Goal: Find specific page/section: Find specific page/section

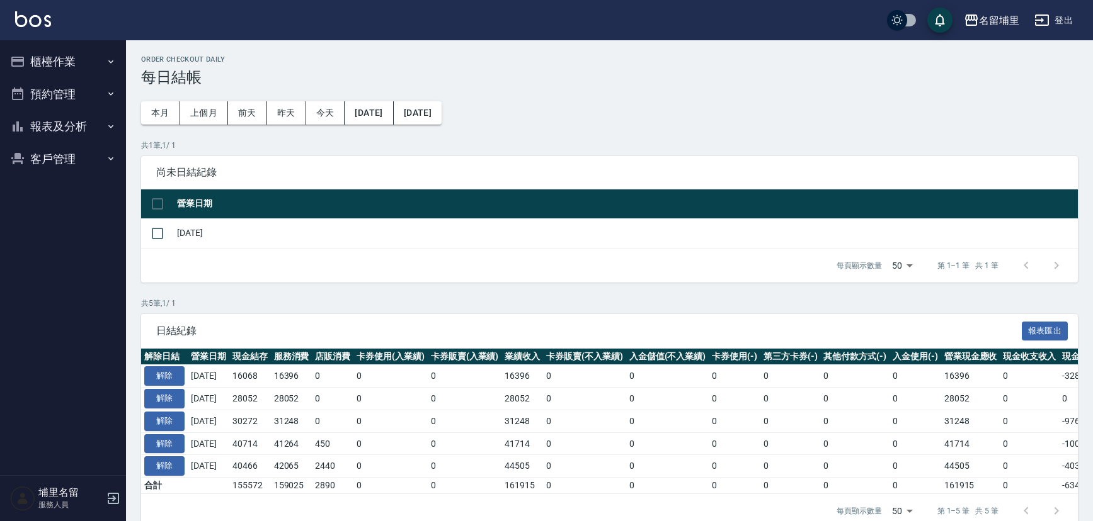
scroll to position [30, 0]
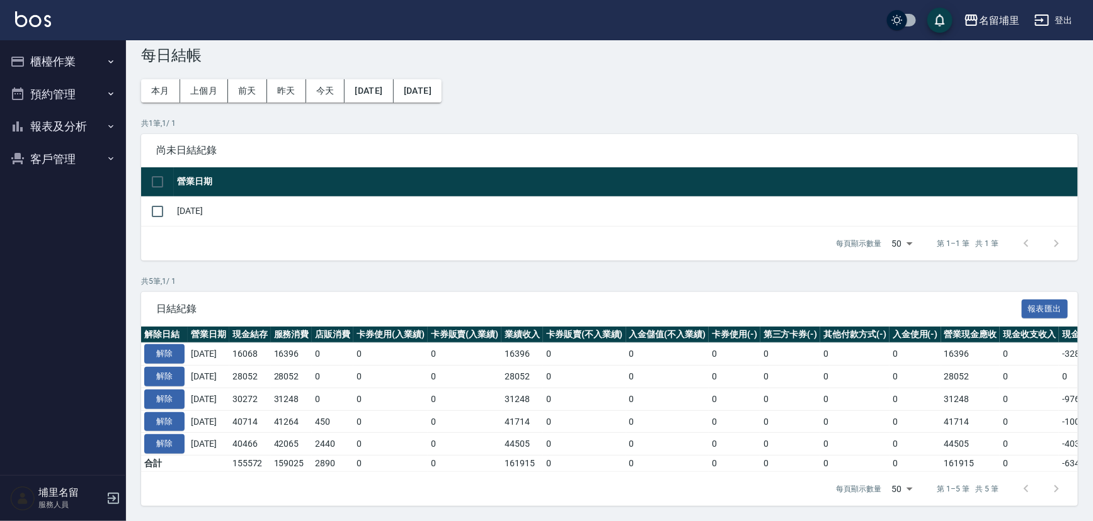
click at [97, 140] on button "報表及分析" at bounding box center [63, 126] width 116 height 33
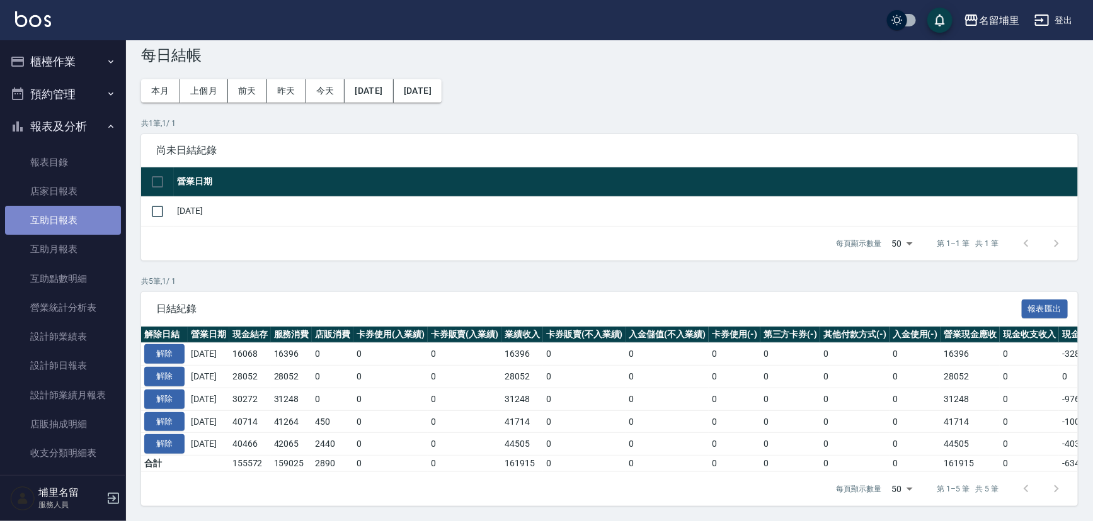
click at [109, 213] on link "互助日報表" at bounding box center [63, 220] width 116 height 29
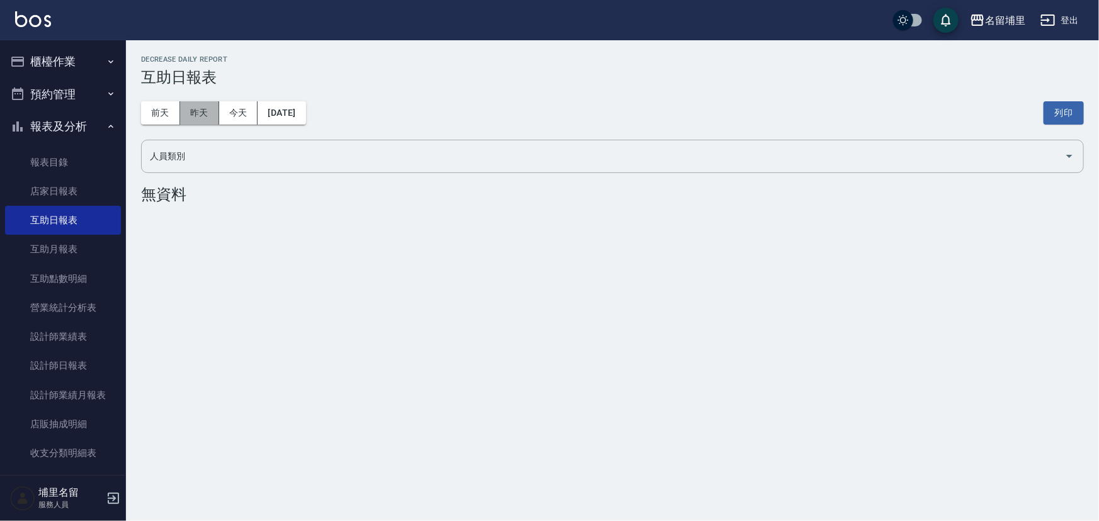
click at [195, 109] on button "昨天" at bounding box center [199, 112] width 39 height 23
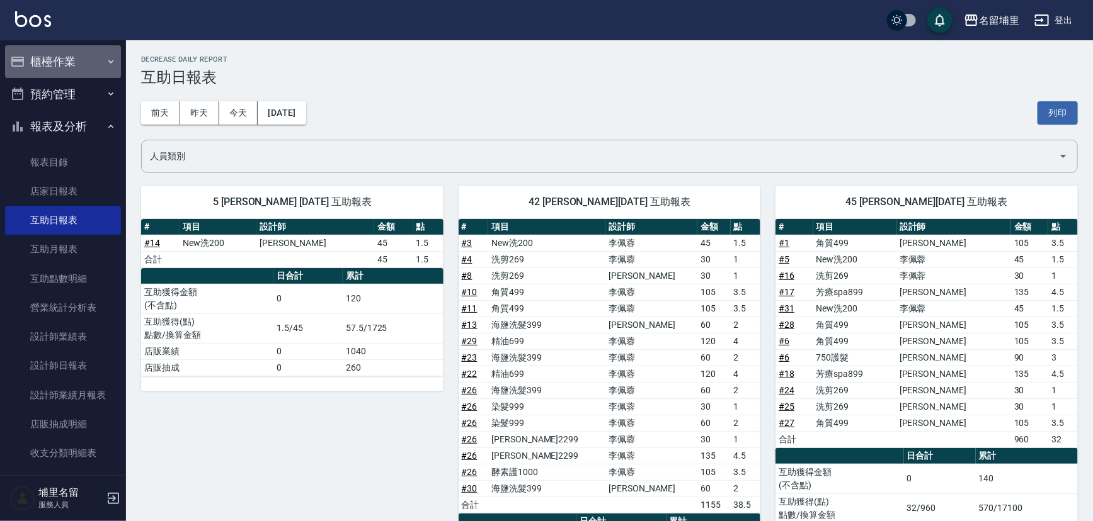
click at [66, 58] on button "櫃檯作業" at bounding box center [63, 61] width 116 height 33
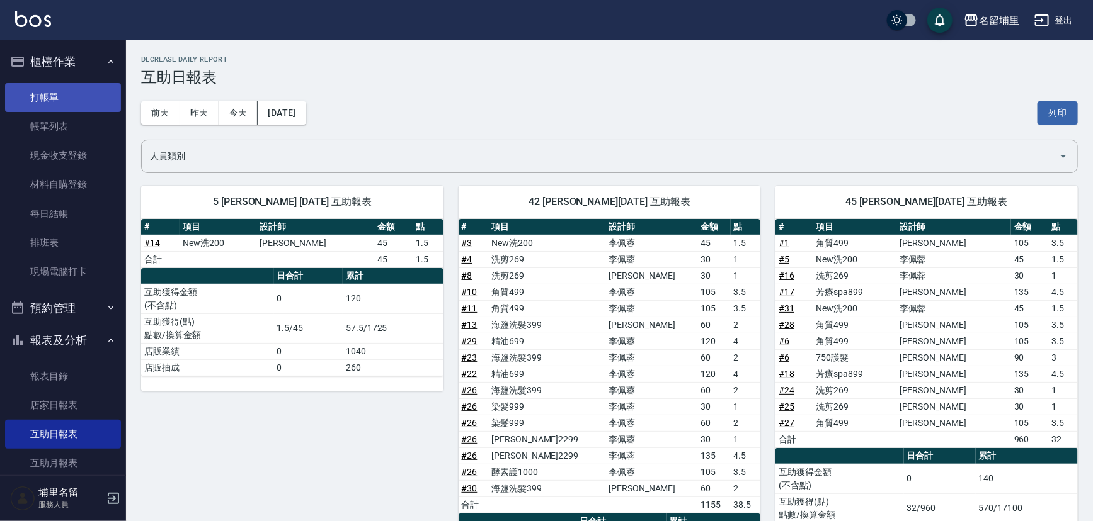
click at [64, 99] on link "打帳單" at bounding box center [63, 97] width 116 height 29
